Goal: Navigation & Orientation: Find specific page/section

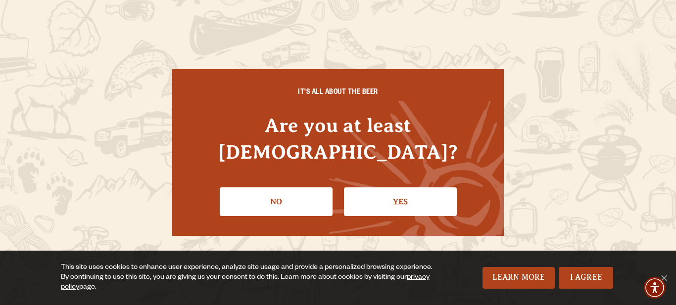
click at [383, 188] on link "Yes" at bounding box center [400, 202] width 113 height 29
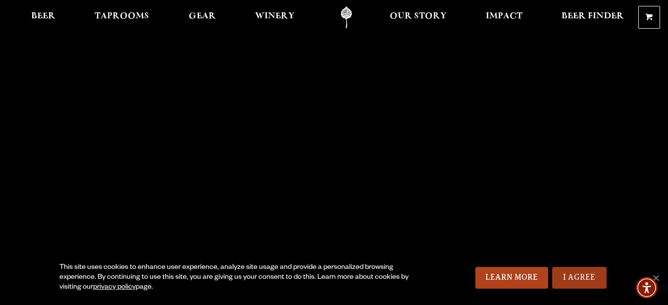
click at [577, 275] on link "I Agree" at bounding box center [579, 278] width 54 height 22
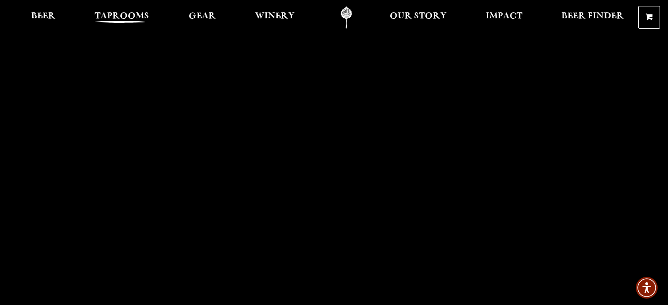
click at [124, 19] on span "Taprooms" at bounding box center [122, 16] width 54 height 8
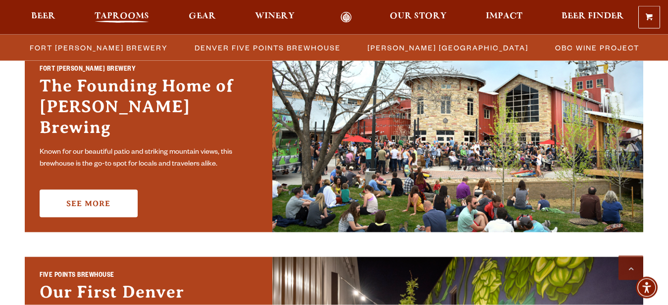
scroll to position [328, 0]
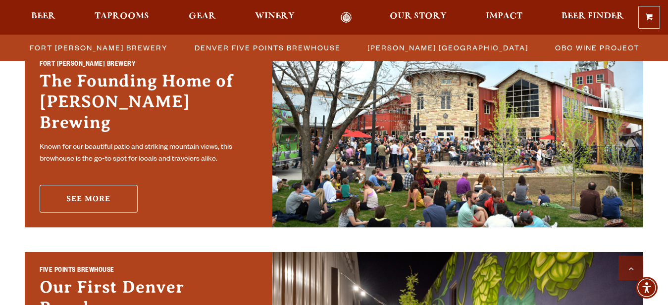
click at [94, 193] on link "See More" at bounding box center [89, 199] width 98 height 28
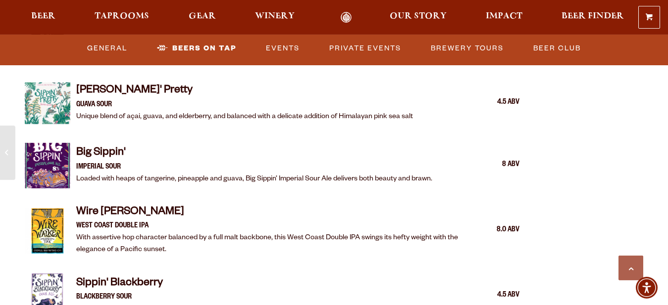
scroll to position [1414, 0]
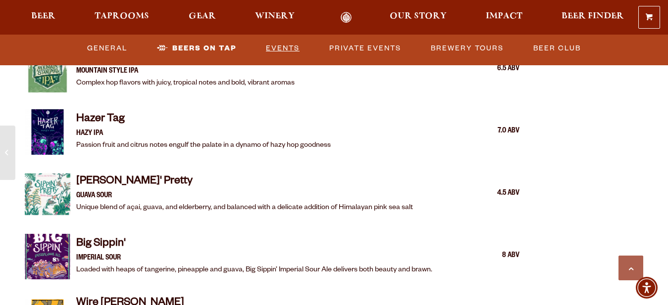
click at [282, 50] on link "Events" at bounding box center [283, 48] width 42 height 23
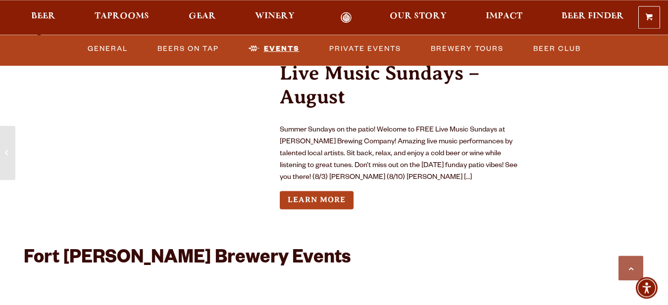
scroll to position [3582, 0]
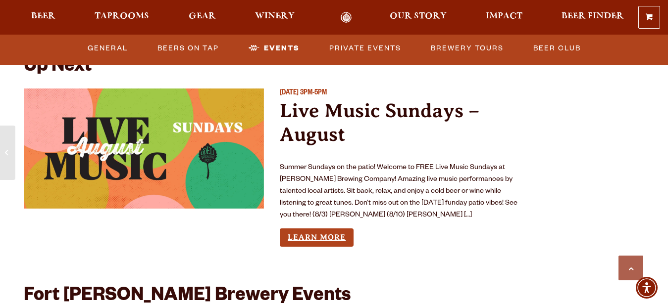
click at [323, 229] on link "Learn More" at bounding box center [317, 238] width 74 height 18
